Goal: Check status: Check status

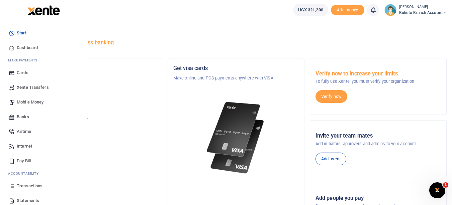
click at [33, 184] on span "Transactions" at bounding box center [30, 186] width 26 height 7
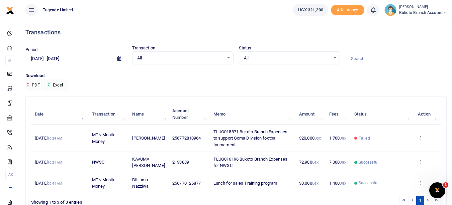
click at [419, 159] on td "View details" at bounding box center [427, 162] width 27 height 21
click at [418, 163] on td "View details" at bounding box center [427, 162] width 27 height 21
click at [419, 163] on icon at bounding box center [420, 162] width 4 height 5
click at [401, 173] on link "View details" at bounding box center [395, 173] width 53 height 9
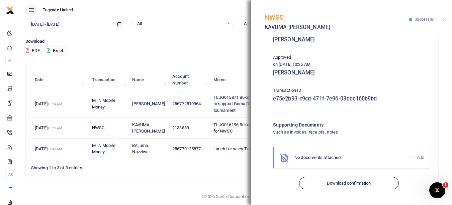
scroll to position [150, 0]
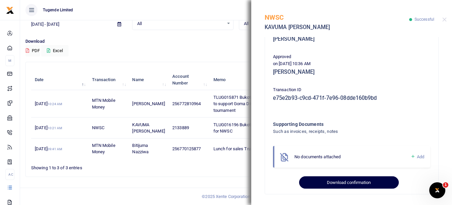
click at [368, 187] on button "Download confirmation" at bounding box center [348, 183] width 99 height 13
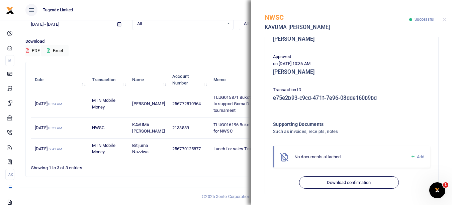
click at [442, 22] on div "NWSC KAVUMA MAYANJA IVAN Successful" at bounding box center [351, 18] width 201 height 37
click at [445, 19] on button "Close" at bounding box center [444, 19] width 4 height 4
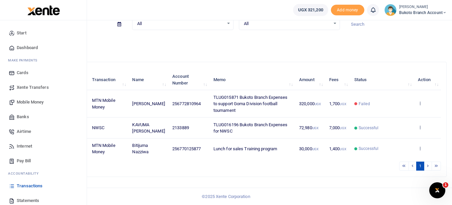
click at [20, 46] on span "Dashboard" at bounding box center [27, 47] width 21 height 7
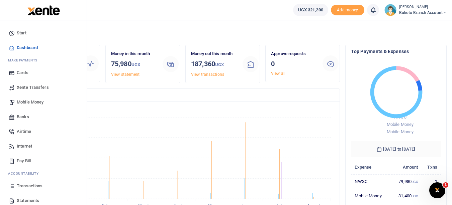
click at [19, 52] on link "Dashboard" at bounding box center [43, 47] width 76 height 15
click at [27, 48] on span "Dashboard" at bounding box center [27, 47] width 21 height 7
